Goal: Transaction & Acquisition: Obtain resource

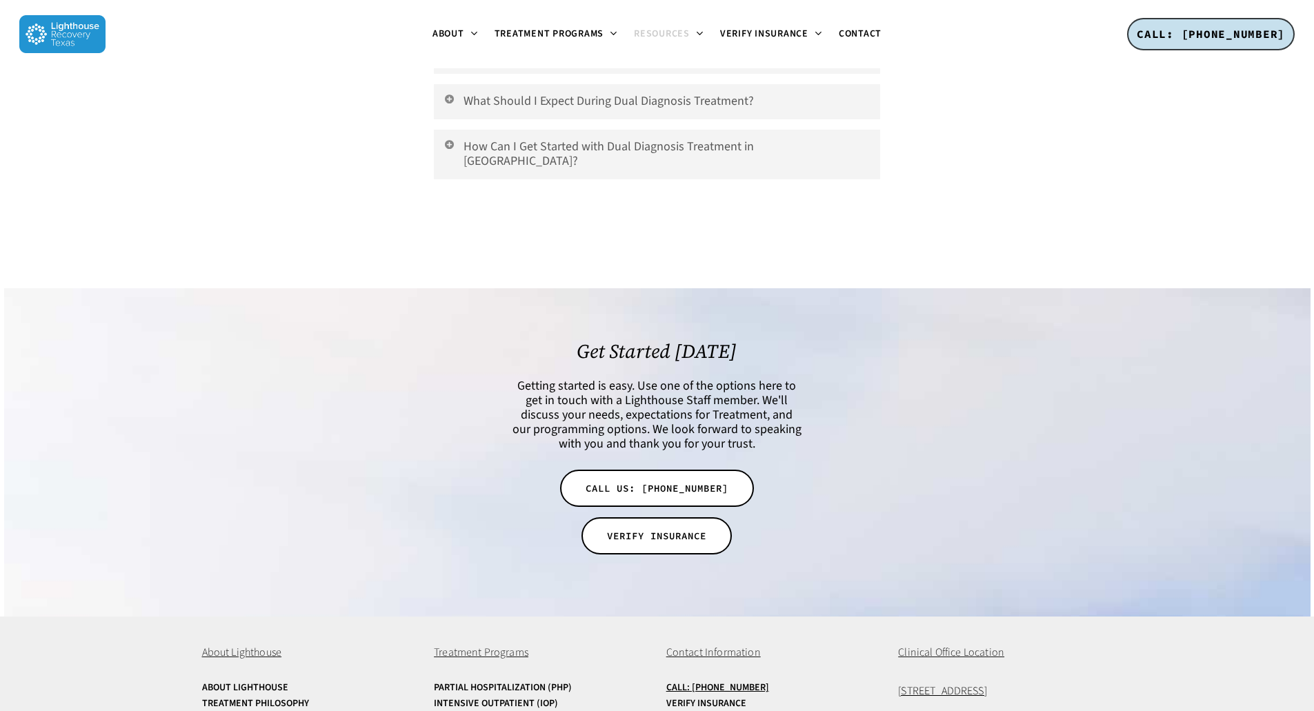
scroll to position [3508, 0]
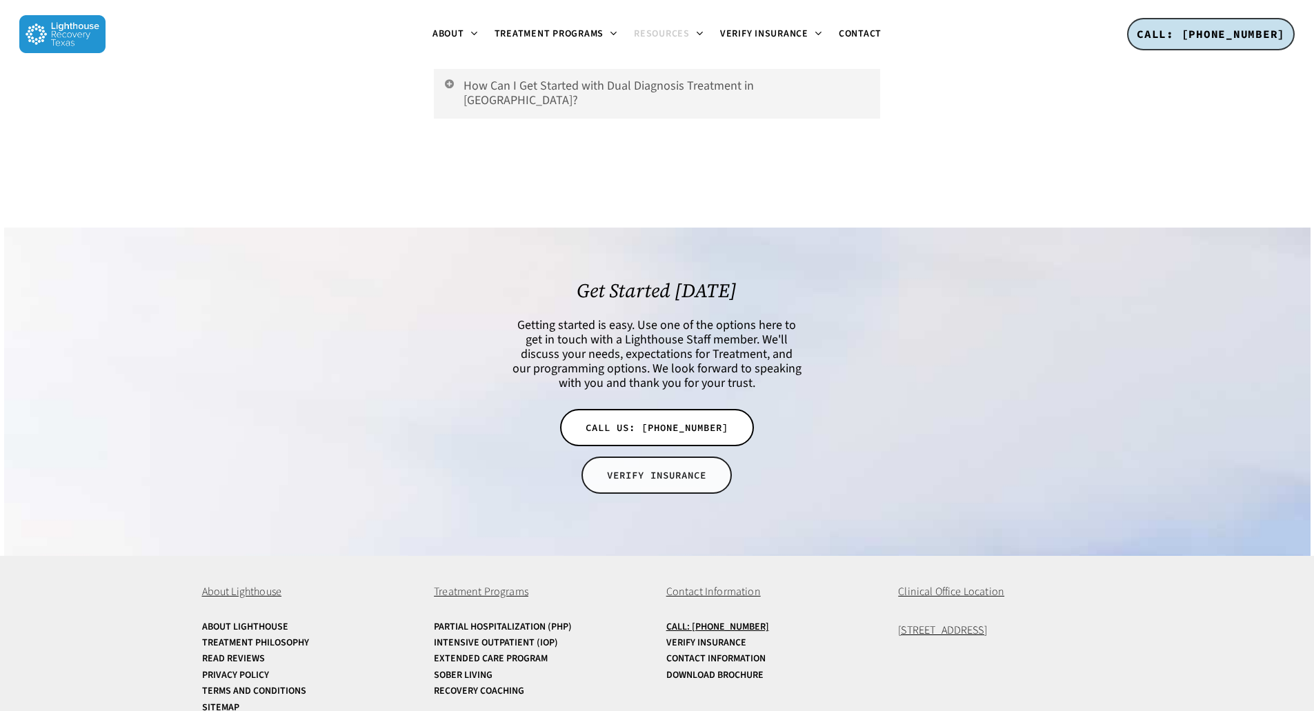
click at [639, 468] on span "VERIFY INSURANCE" at bounding box center [656, 475] width 99 height 14
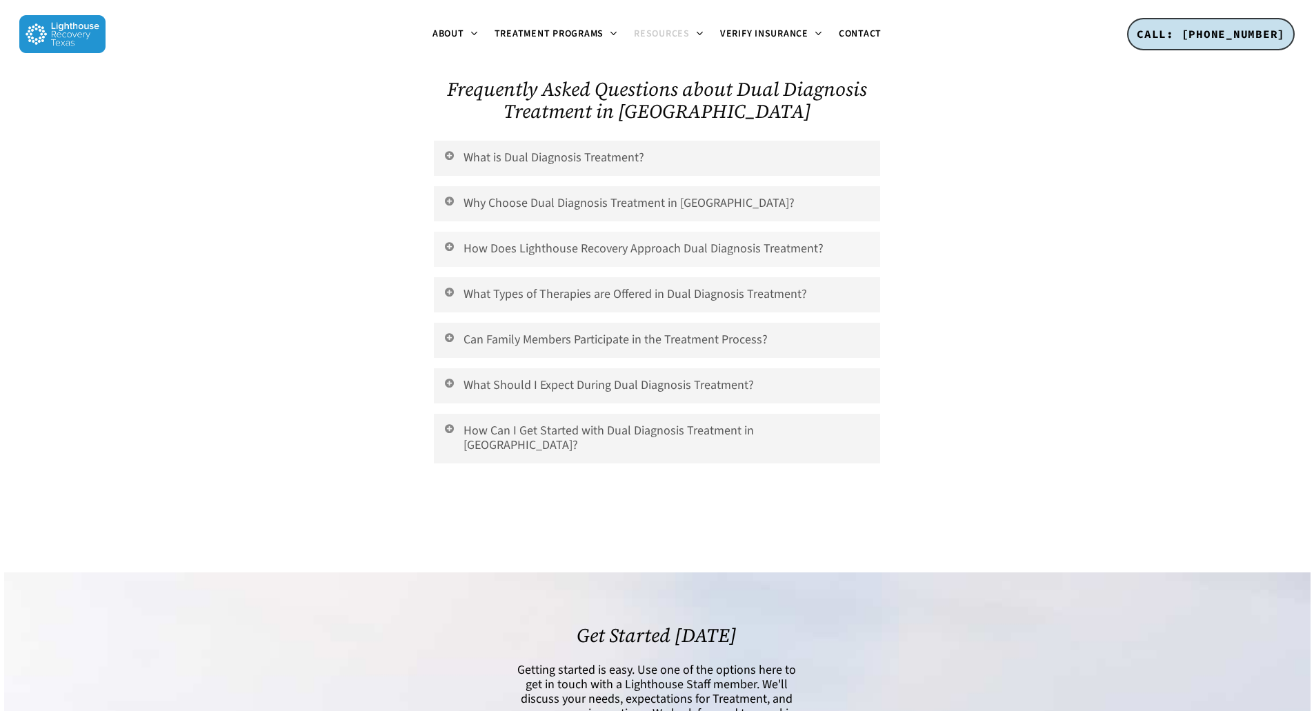
scroll to position [3103, 0]
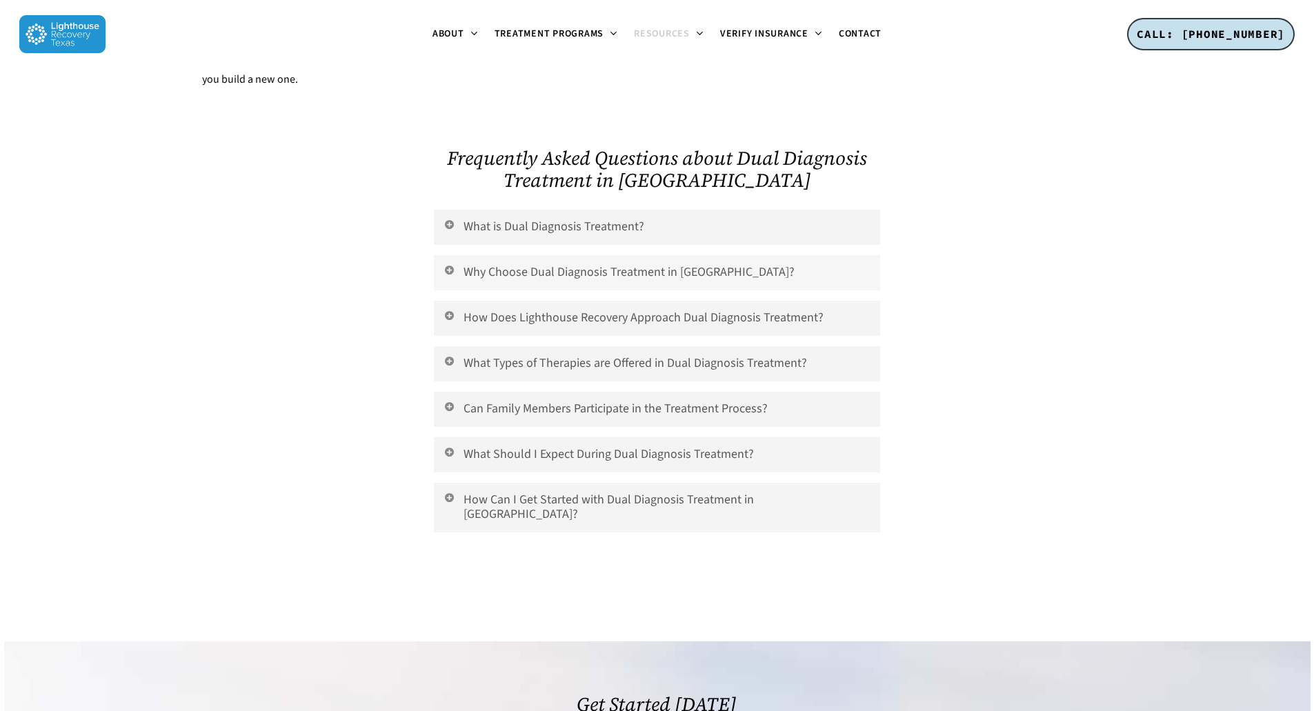
click at [450, 264] on icon at bounding box center [449, 269] width 12 height 11
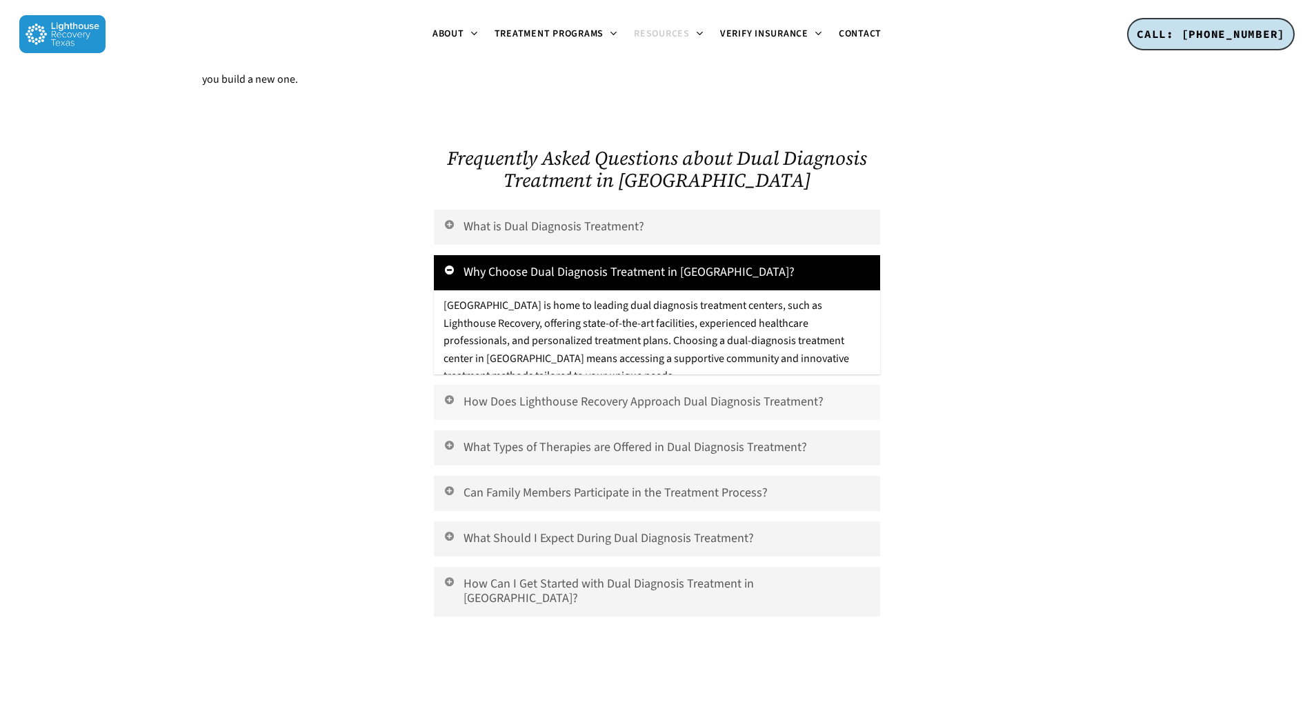
click at [449, 394] on icon at bounding box center [449, 399] width 12 height 11
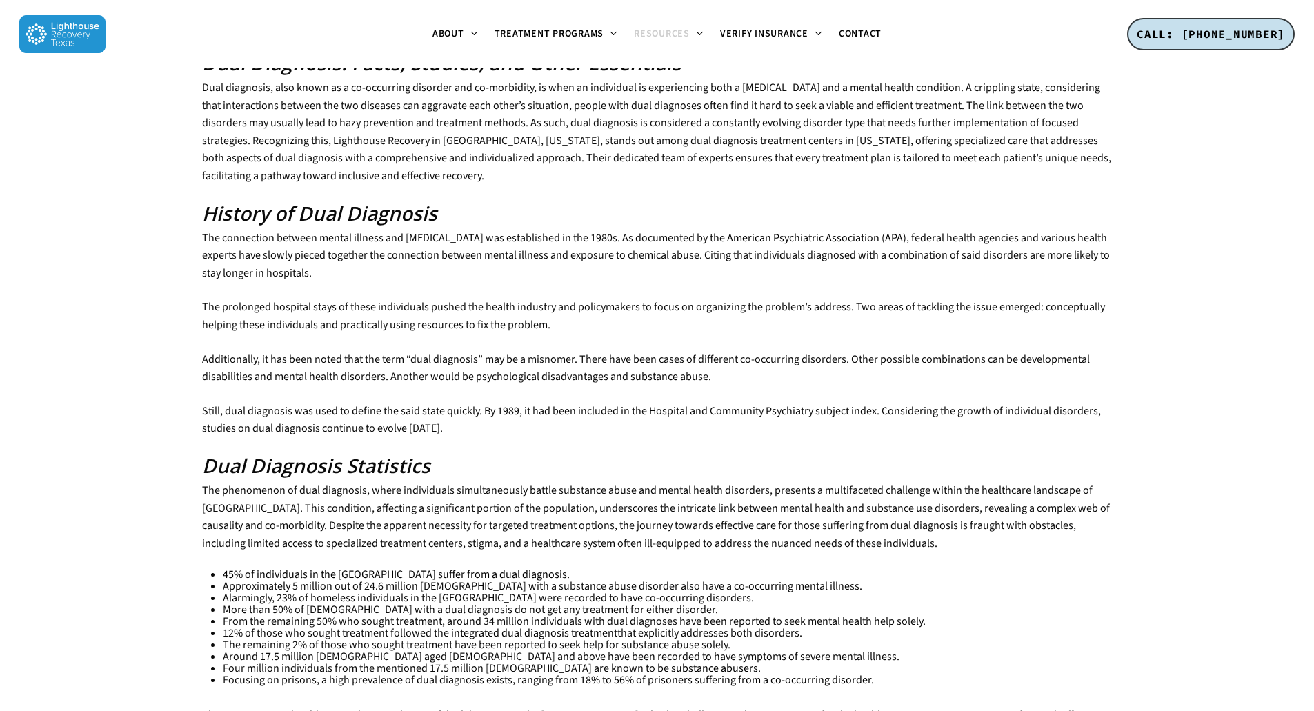
scroll to position [0, 0]
